Goal: Check status

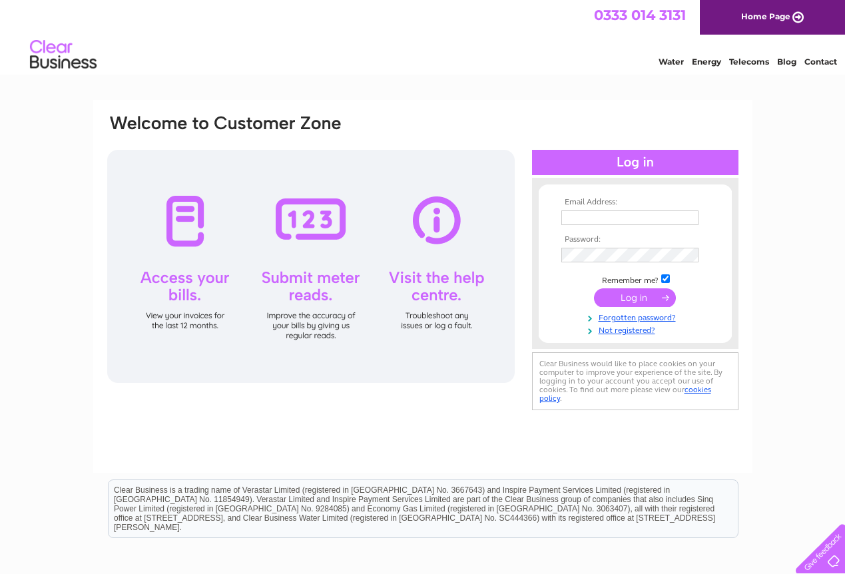
type input "[EMAIL_ADDRESS][DOMAIN_NAME]"
click at [626, 295] on input "submit" at bounding box center [635, 297] width 82 height 19
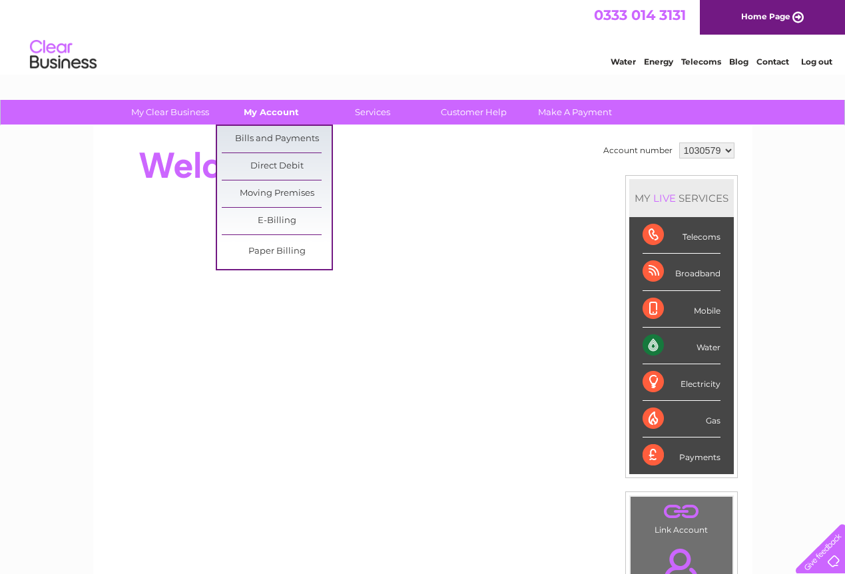
click at [283, 113] on link "My Account" at bounding box center [271, 112] width 110 height 25
click at [282, 136] on link "Bills and Payments" at bounding box center [277, 139] width 110 height 27
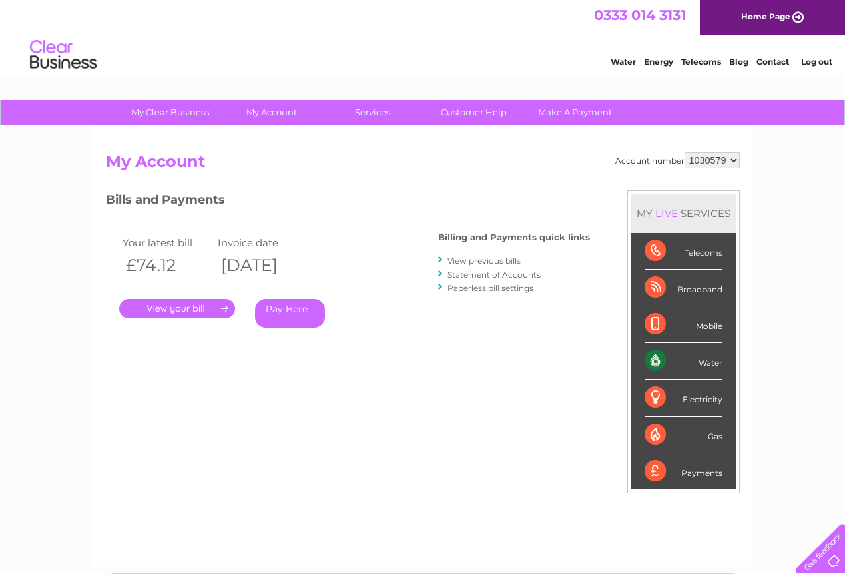
click at [204, 310] on link "." at bounding box center [177, 308] width 116 height 19
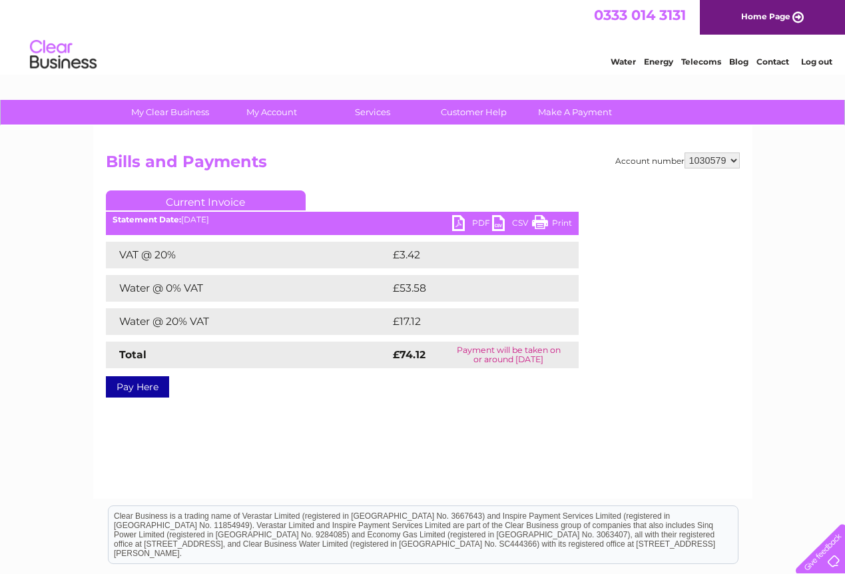
click at [479, 220] on link "PDF" at bounding box center [472, 224] width 40 height 19
